Goal: Transaction & Acquisition: Obtain resource

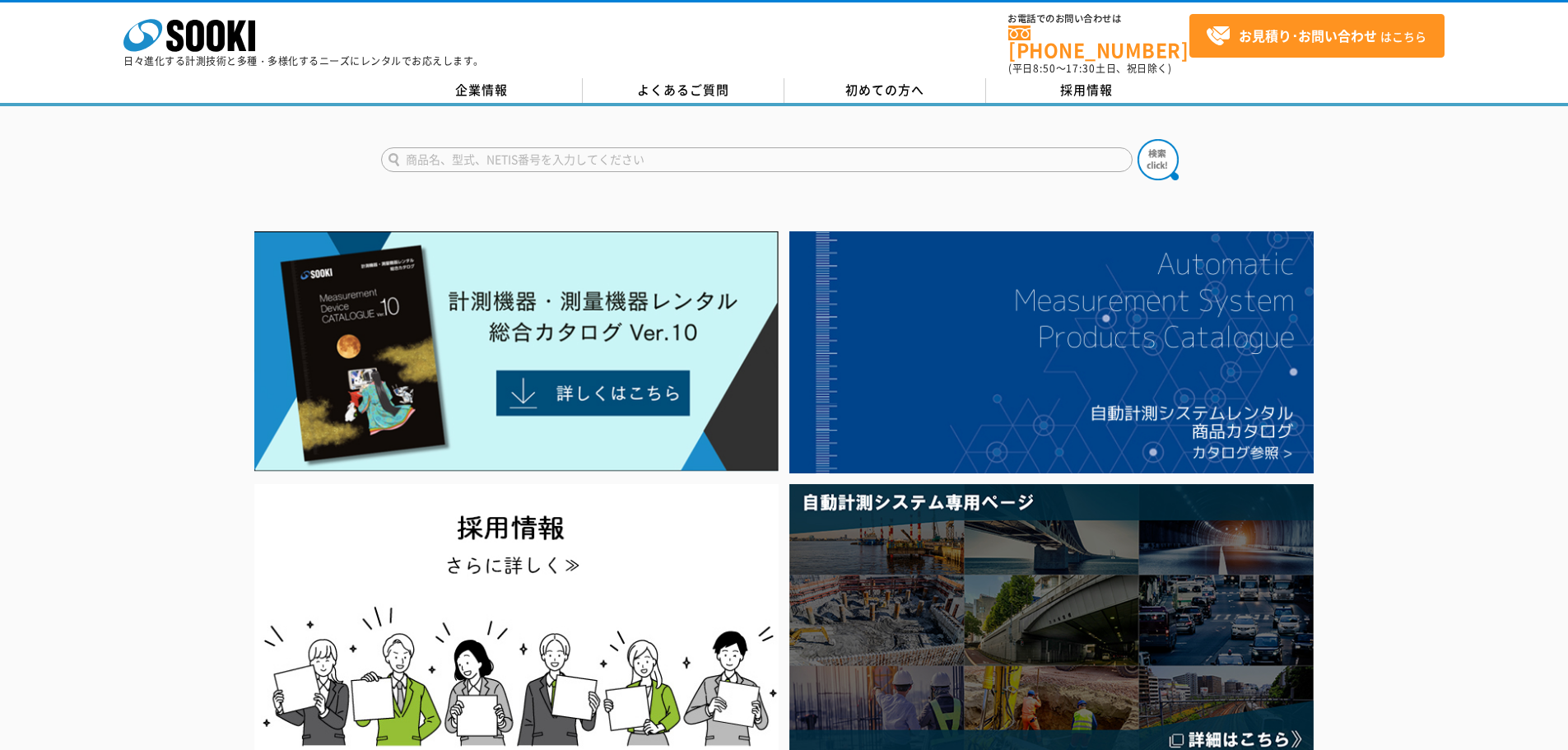
click at [508, 150] on input "text" at bounding box center [756, 160] width 751 height 25
type input "SHV-105"
click at [1138, 139] on button at bounding box center [1158, 160] width 41 height 41
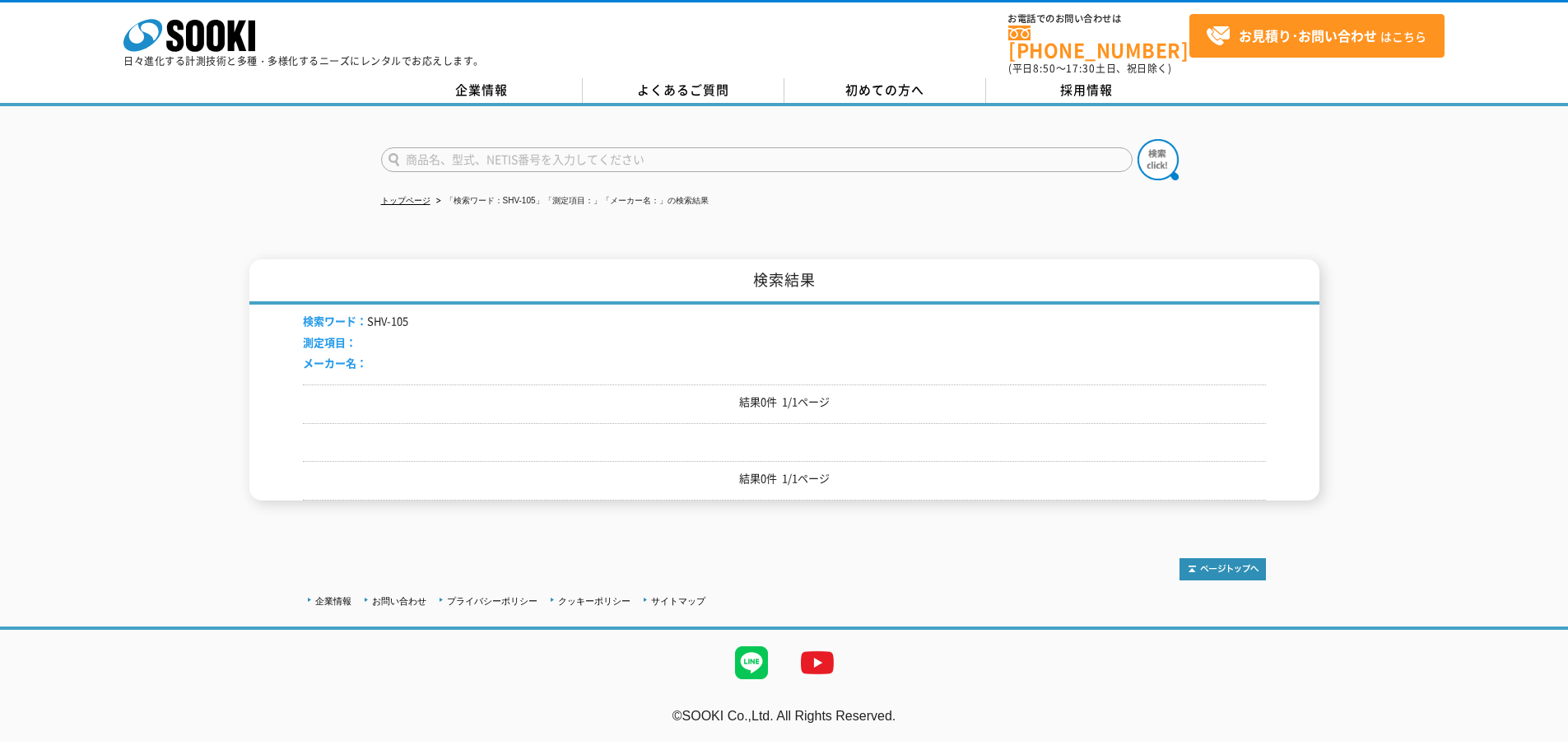
click at [508, 150] on input "text" at bounding box center [756, 160] width 751 height 25
paste input "SHV-105"
click at [437, 149] on input "SHV-105" at bounding box center [756, 160] width 751 height 25
type input "SHV105"
click at [1138, 139] on button at bounding box center [1158, 160] width 41 height 41
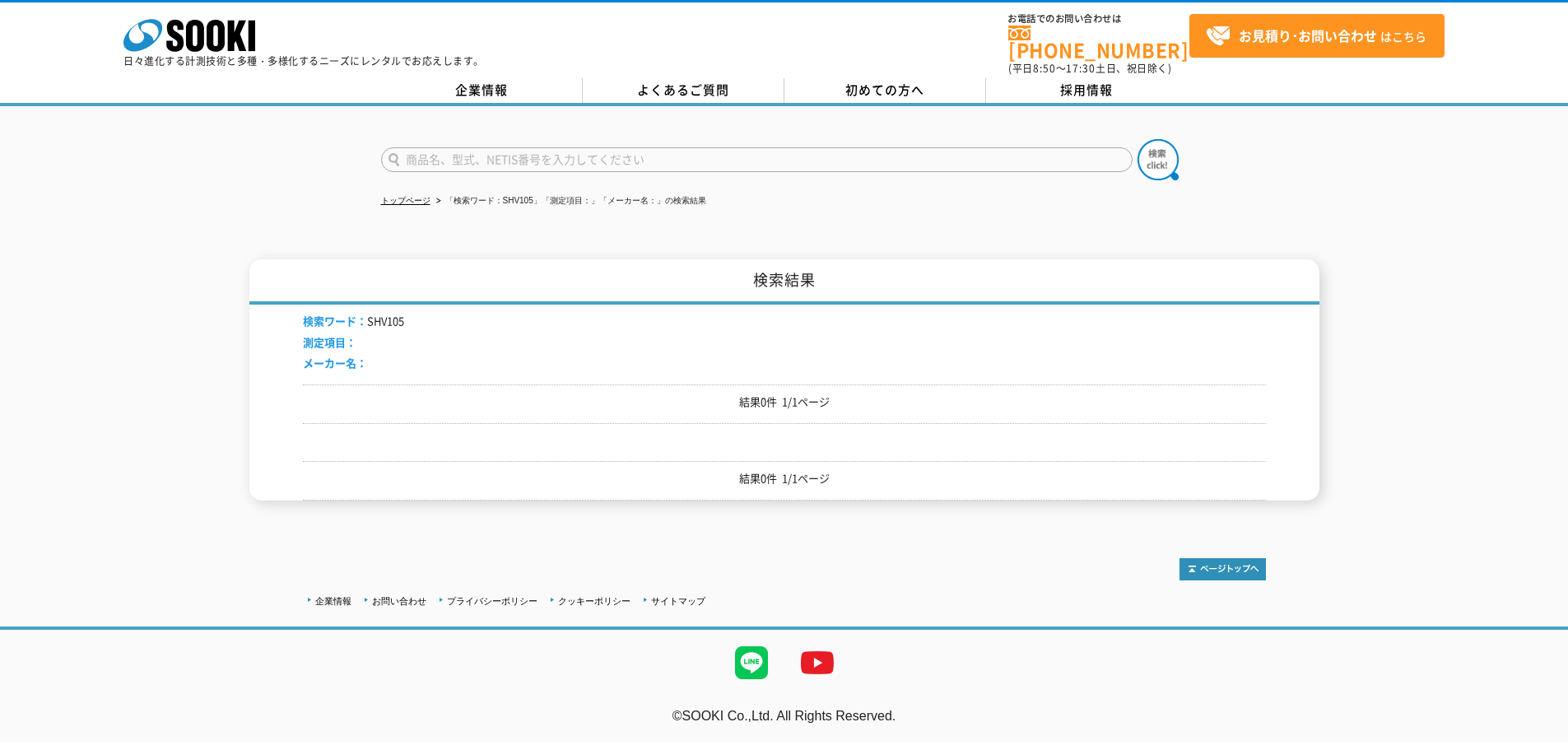
click at [437, 149] on input "text" at bounding box center [756, 160] width 751 height 25
type input "電動ｿｳﾌｳｷ"
click at [1138, 139] on button at bounding box center [1158, 160] width 41 height 41
click at [437, 149] on input "text" at bounding box center [756, 160] width 751 height 25
type input "電動送風機"
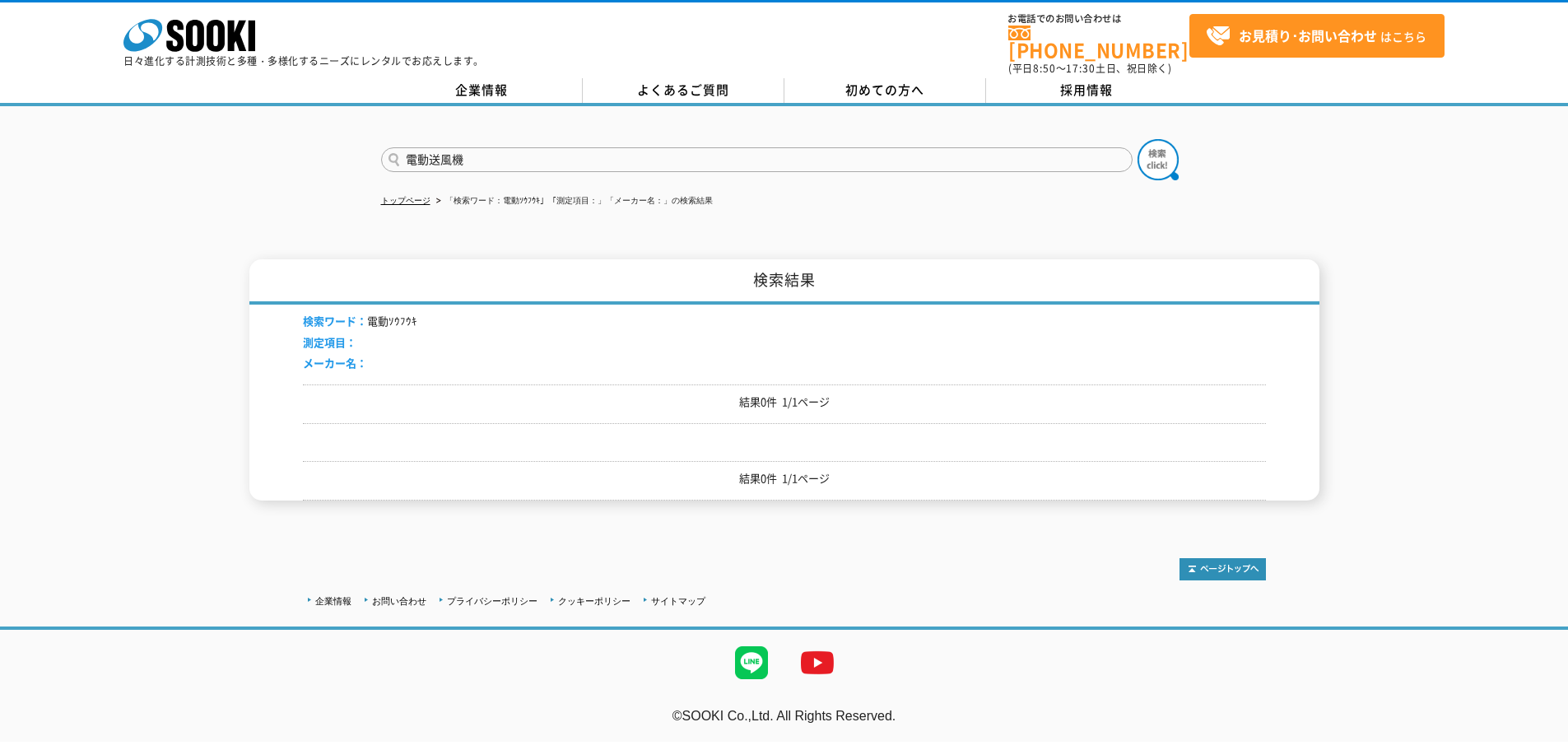
click at [1138, 139] on button at bounding box center [1158, 160] width 41 height 41
click at [1161, 153] on img at bounding box center [1158, 160] width 41 height 41
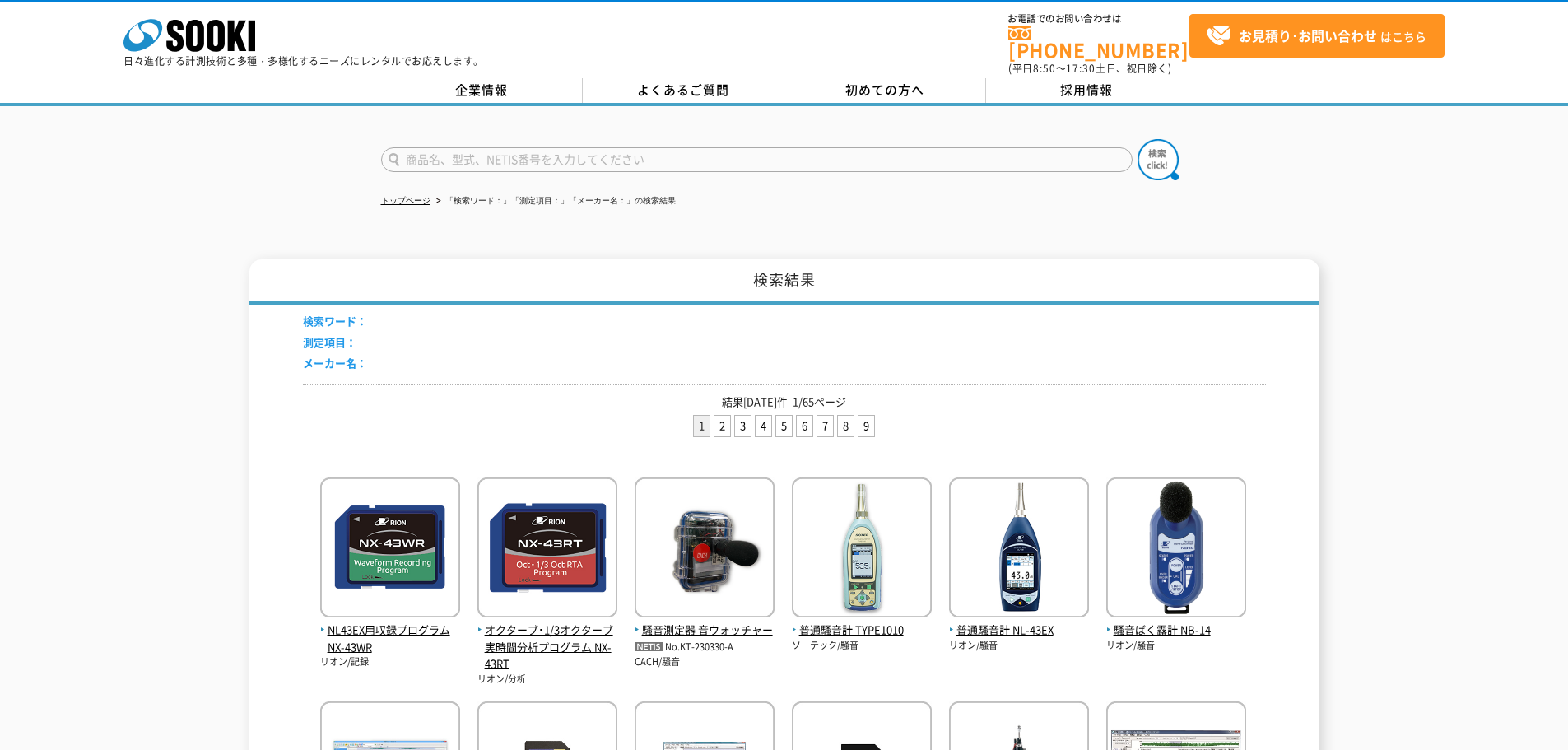
click at [440, 148] on input "text" at bounding box center [756, 160] width 751 height 25
type input "送風機"
click at [1154, 153] on img at bounding box center [1158, 160] width 41 height 41
